Goal: Check status: Check status

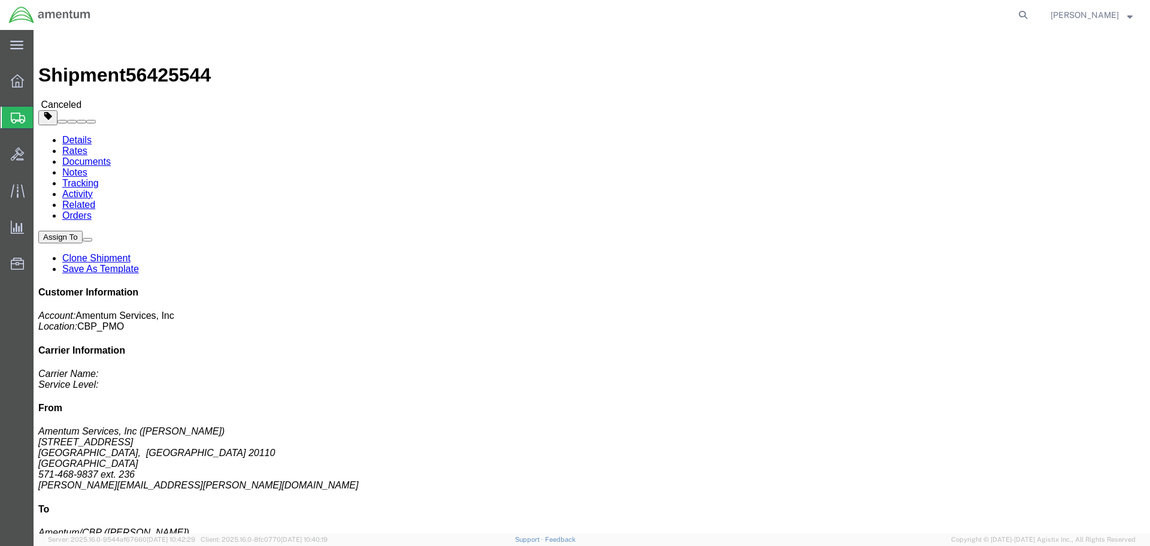
click img
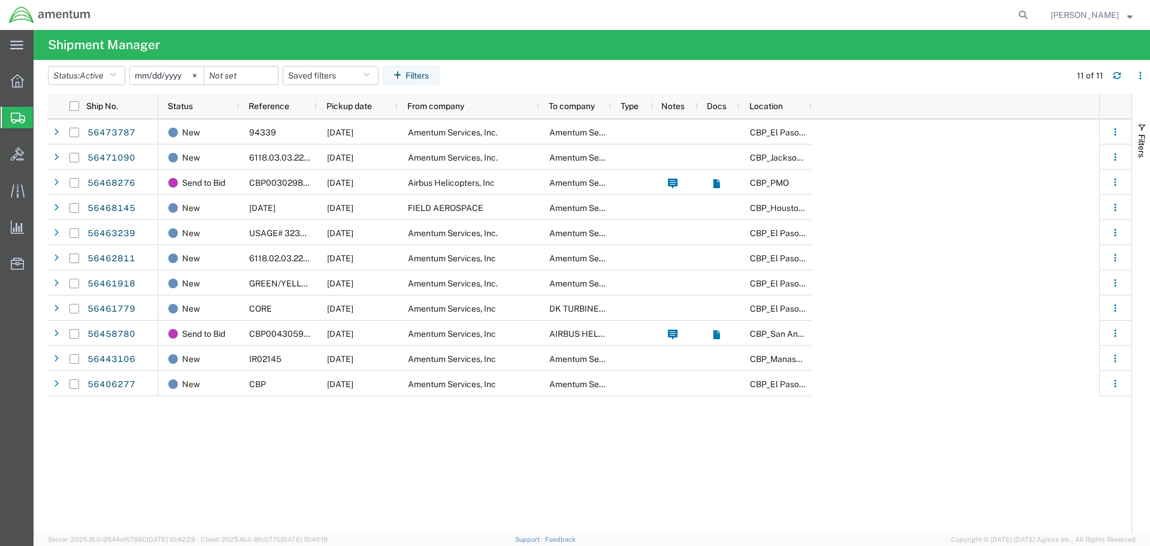
click at [1032, 16] on icon at bounding box center [1023, 15] width 17 height 17
paste input "56468276"
type input "56468276"
click at [1032, 15] on icon at bounding box center [1023, 15] width 17 height 17
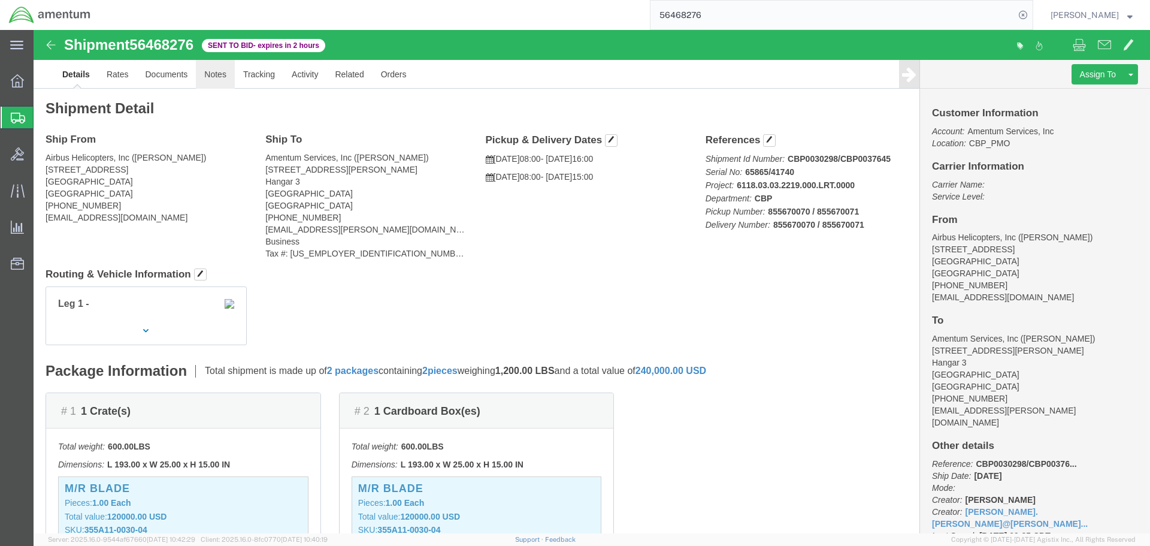
click link "Notes"
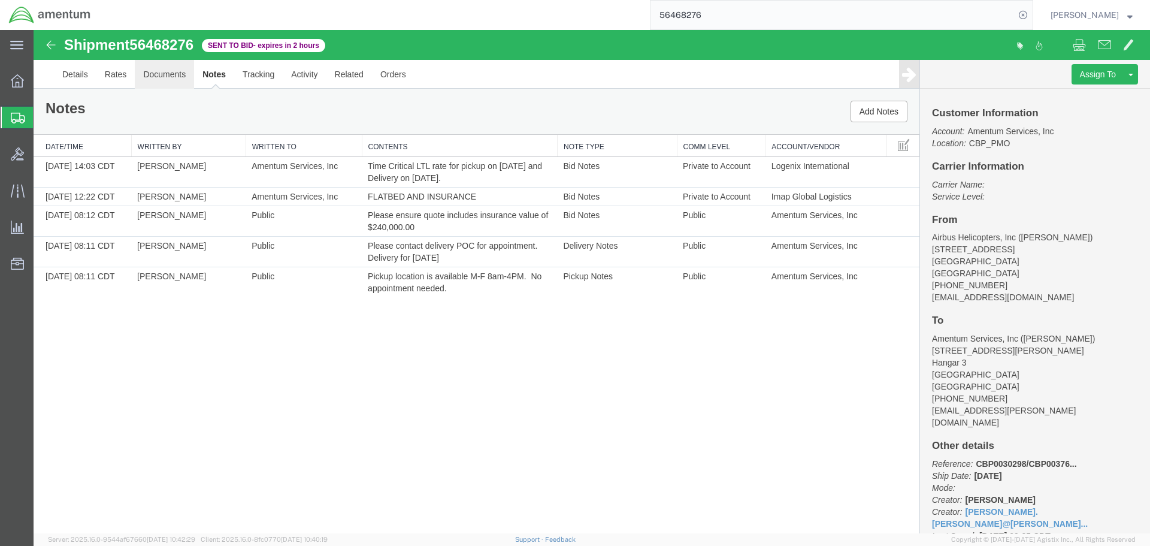
click at [135, 72] on link "Documents" at bounding box center [164, 74] width 59 height 29
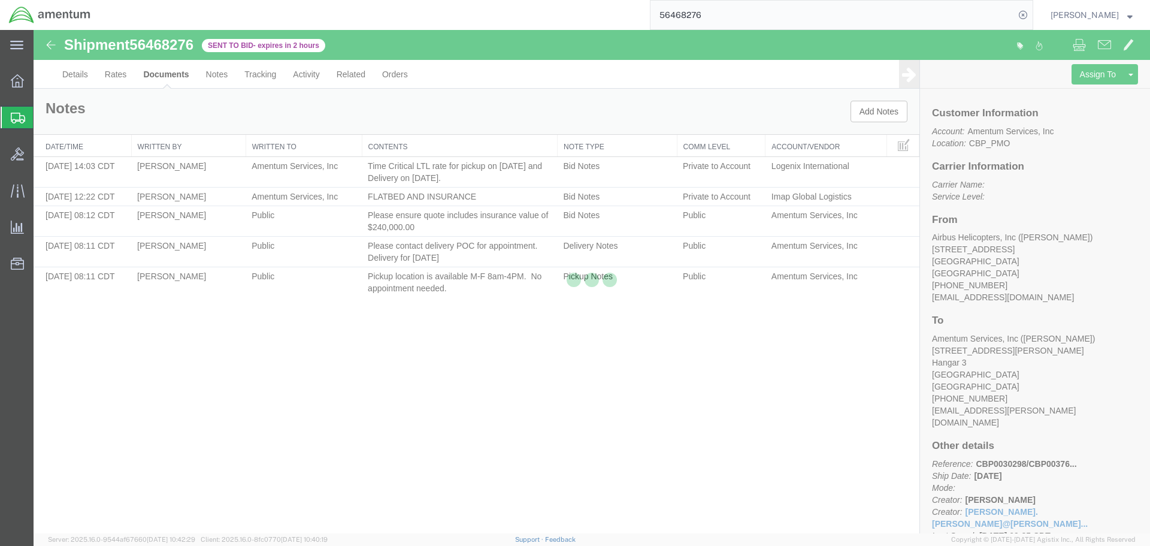
click at [127, 74] on div at bounding box center [592, 281] width 1117 height 503
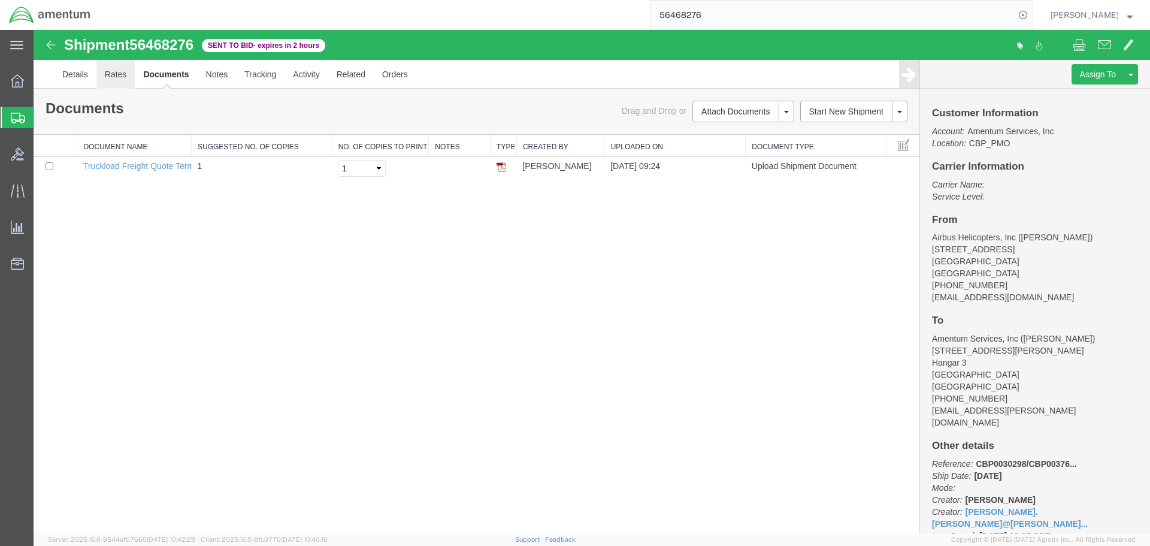
click at [127, 74] on link "Rates" at bounding box center [115, 74] width 39 height 29
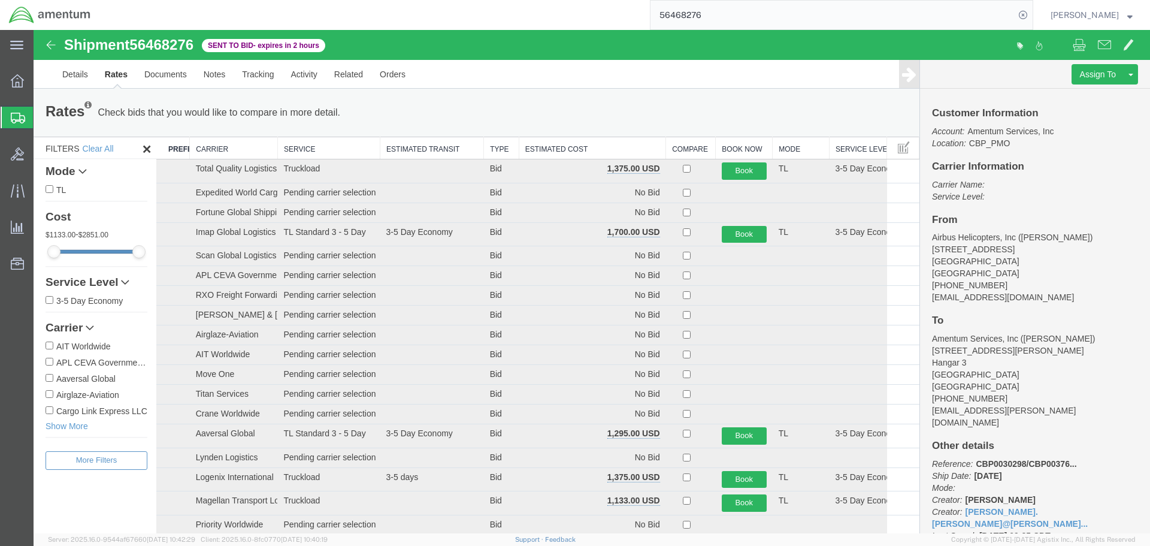
click at [591, 151] on th "Estimated Cost" at bounding box center [592, 148] width 147 height 22
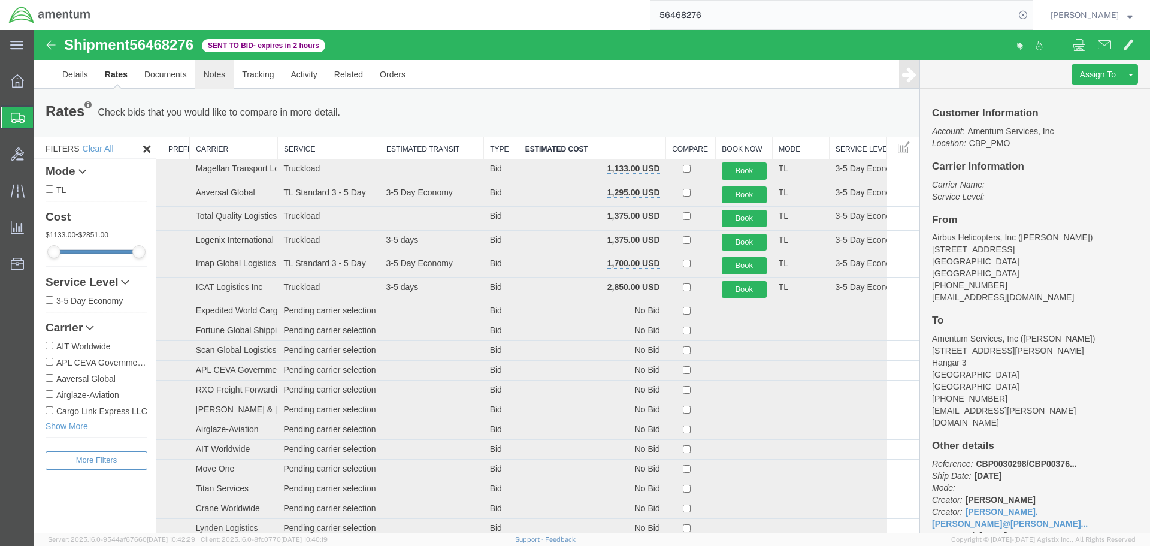
click at [222, 77] on link "Notes" at bounding box center [214, 74] width 39 height 29
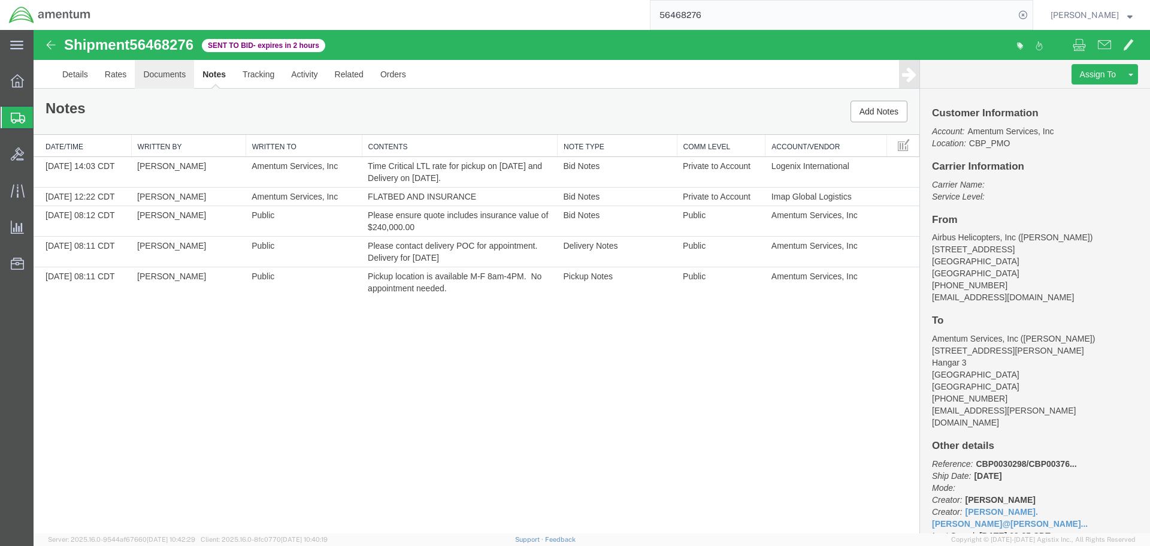
click at [181, 78] on link "Documents" at bounding box center [164, 74] width 59 height 29
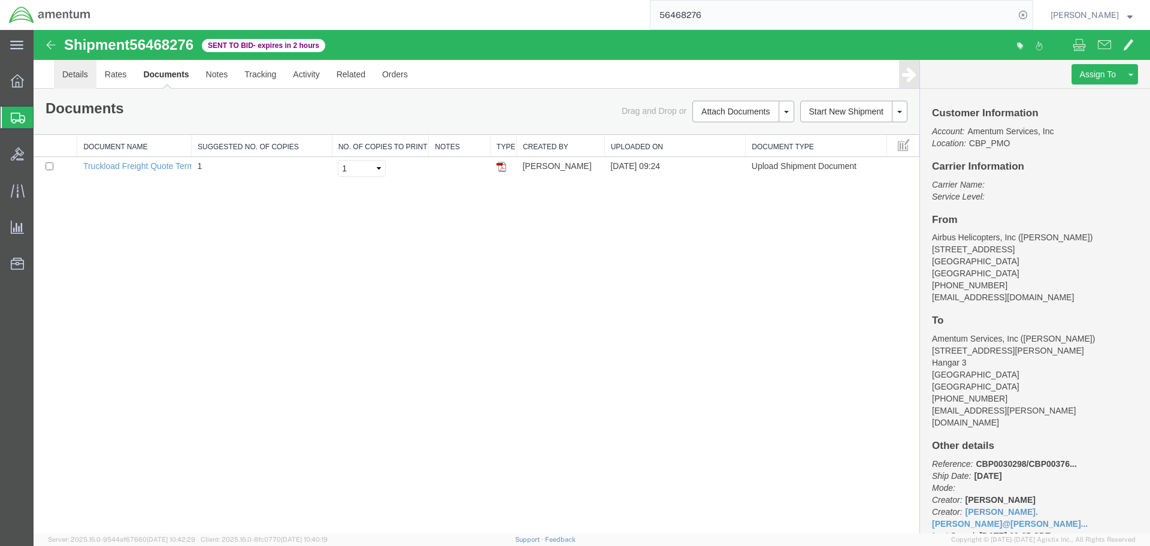
click at [88, 71] on link "Details" at bounding box center [75, 74] width 43 height 29
